Goal: Task Accomplishment & Management: Use online tool/utility

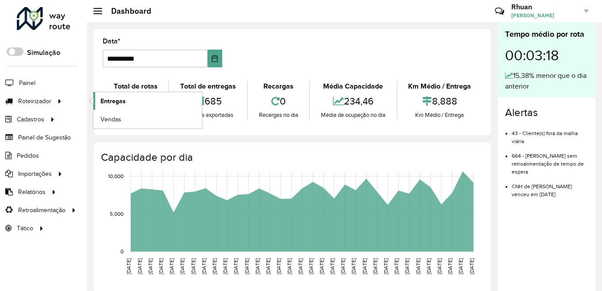
click at [103, 104] on span "Entregas" at bounding box center [112, 100] width 25 height 9
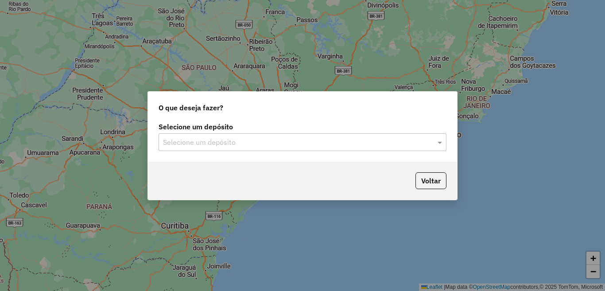
click at [339, 143] on input "text" at bounding box center [293, 142] width 261 height 11
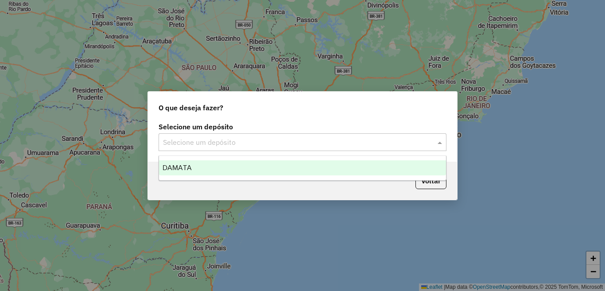
click at [267, 170] on div "DAMATA" at bounding box center [302, 167] width 287 height 15
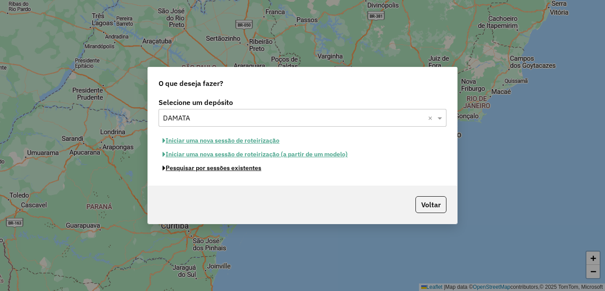
click at [255, 170] on button "Pesquisar por sessões existentes" at bounding box center [211, 168] width 107 height 14
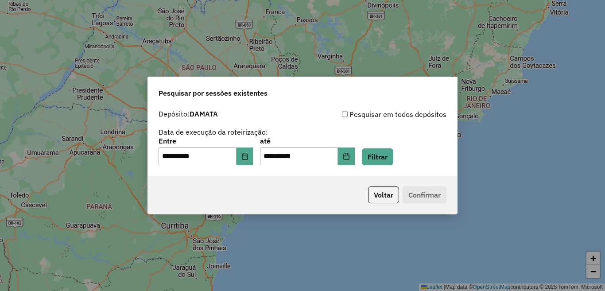
click at [420, 160] on div "**********" at bounding box center [302, 151] width 288 height 27
click at [393, 159] on button "Filtrar" at bounding box center [377, 156] width 31 height 17
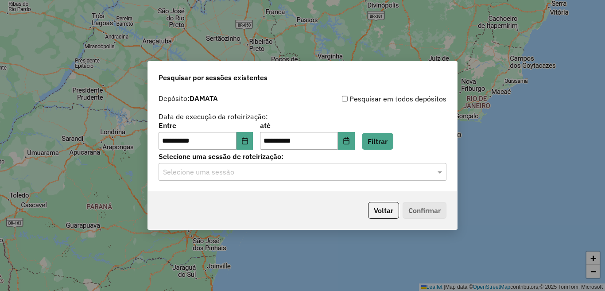
click at [226, 174] on input "text" at bounding box center [293, 172] width 261 height 11
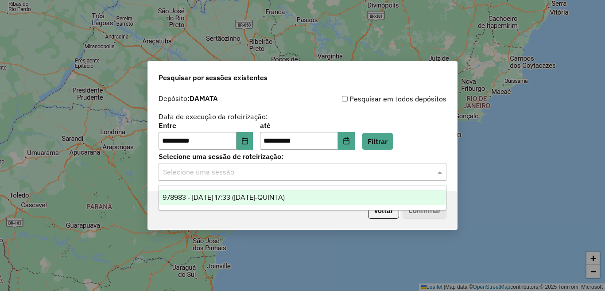
click at [212, 198] on span "978983 - 14/08/2025 17:33 (14/08/25-QUINTA)" at bounding box center [223, 197] width 122 height 8
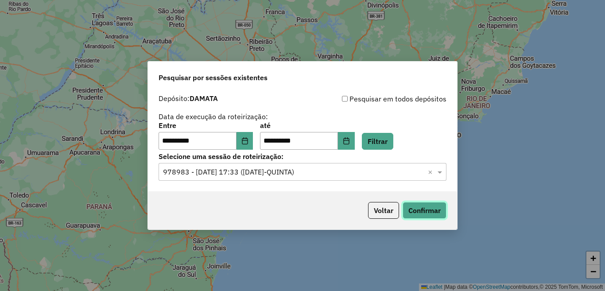
click at [423, 205] on button "Confirmar" at bounding box center [424, 210] width 44 height 17
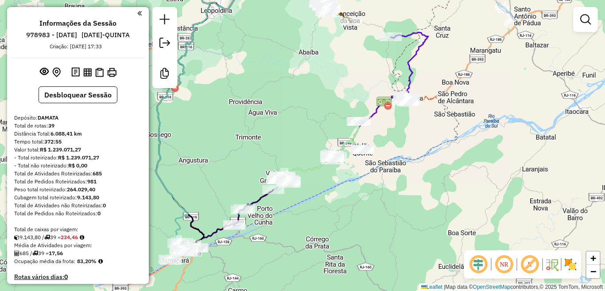
drag, startPoint x: 401, startPoint y: 227, endPoint x: 366, endPoint y: 159, distance: 76.6
click at [401, 147] on div "Janela de atendimento Grade de atendimento Capacidade Transportadoras Veículos …" at bounding box center [302, 145] width 605 height 291
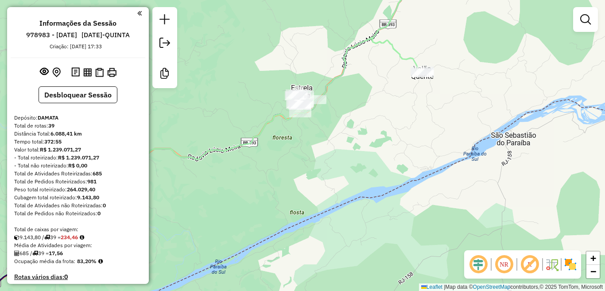
click at [392, 50] on icon at bounding box center [270, 89] width 308 height 236
select select "**********"
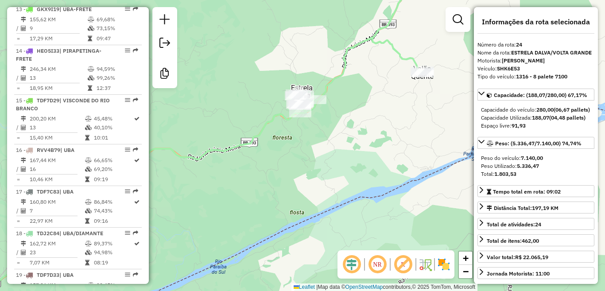
scroll to position [1397, 0]
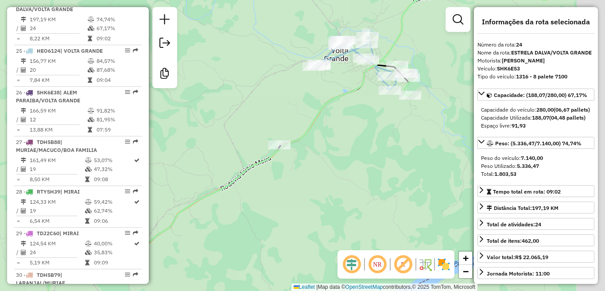
drag, startPoint x: 386, startPoint y: 102, endPoint x: 331, endPoint y: 105, distance: 55.8
click at [331, 105] on div "Janela de atendimento Grade de atendimento Capacidade Transportadoras Veículos …" at bounding box center [302, 145] width 605 height 291
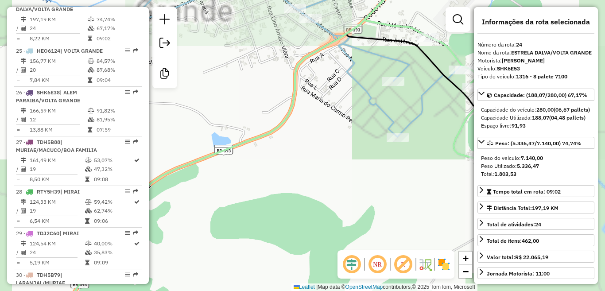
click at [368, 95] on icon at bounding box center [278, 54] width 378 height 166
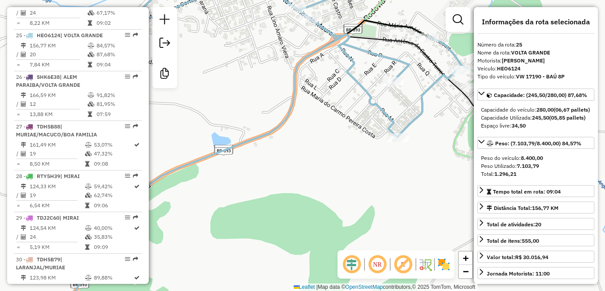
scroll to position [1446, 0]
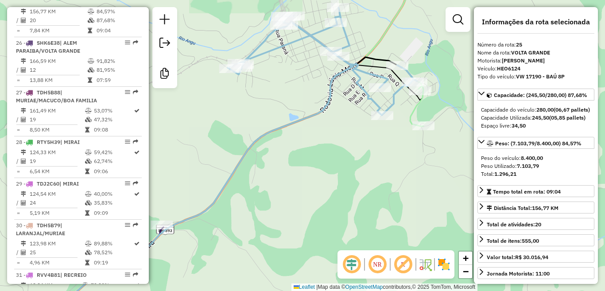
click at [365, 94] on icon at bounding box center [322, 62] width 189 height 108
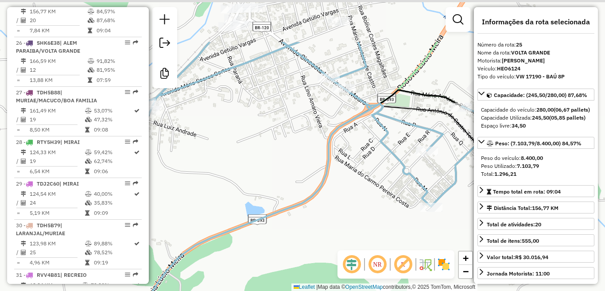
drag, startPoint x: 337, startPoint y: 106, endPoint x: 339, endPoint y: 166, distance: 59.8
click at [339, 165] on div "Janela de atendimento Grade de atendimento Capacidade Transportadoras Veículos …" at bounding box center [302, 145] width 605 height 291
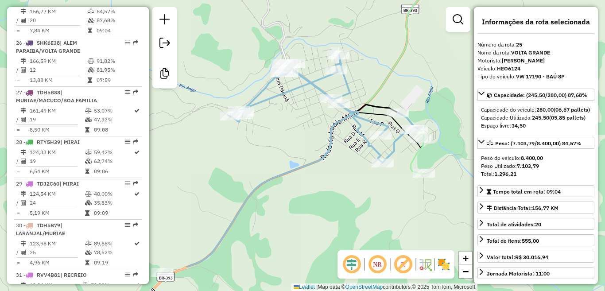
drag, startPoint x: 336, startPoint y: 140, endPoint x: 324, endPoint y: 88, distance: 53.9
click at [324, 88] on icon at bounding box center [322, 109] width 189 height 108
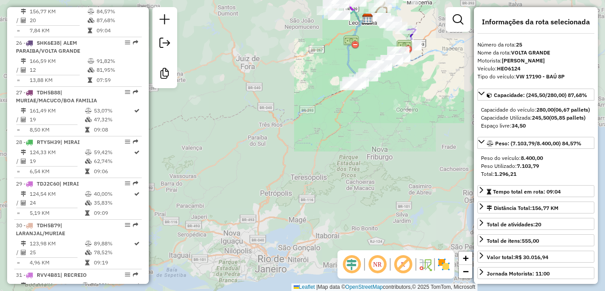
drag, startPoint x: 335, startPoint y: 151, endPoint x: 385, endPoint y: 125, distance: 56.8
click at [392, 115] on div "Janela de atendimento Grade de atendimento Capacidade Transportadoras Veículos …" at bounding box center [302, 145] width 605 height 291
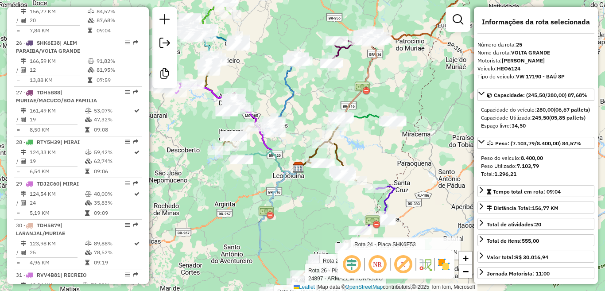
drag, startPoint x: 358, startPoint y: 149, endPoint x: 420, endPoint y: 85, distance: 88.3
click at [420, 85] on div "Rota 24 - Placa SHK6E53 1357 - [PERSON_NAME] DE Rota 24 - Placa SHK6E53 25470 -…" at bounding box center [302, 145] width 605 height 291
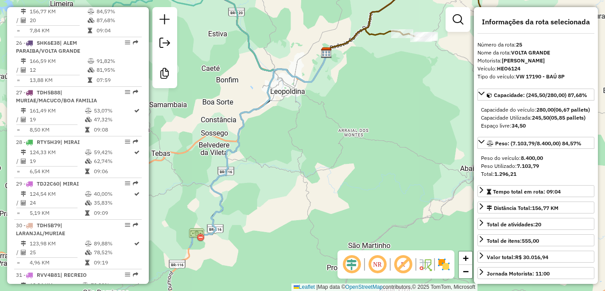
drag, startPoint x: 308, startPoint y: 204, endPoint x: 343, endPoint y: 150, distance: 64.9
click at [343, 150] on div "Rota 24 - Placa SHK6E53 1357 - [PERSON_NAME] DE Rota 24 - Placa SHK6E53 25470 -…" at bounding box center [302, 145] width 605 height 291
